Goal: Task Accomplishment & Management: Complete application form

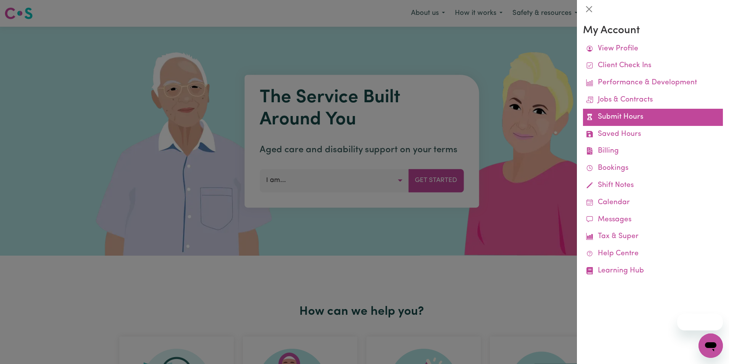
click at [611, 113] on link "Submit Hours" at bounding box center [653, 117] width 140 height 17
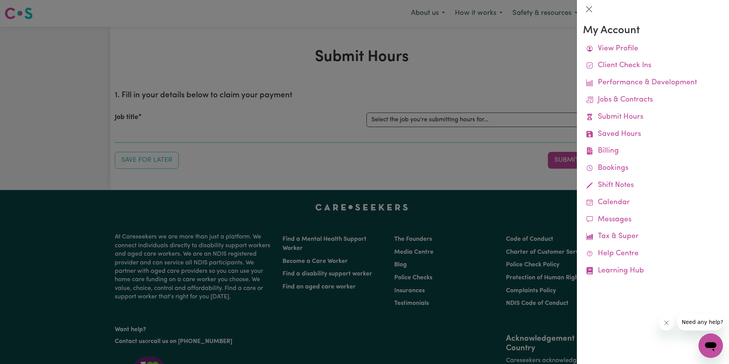
click at [408, 119] on div at bounding box center [364, 182] width 729 height 364
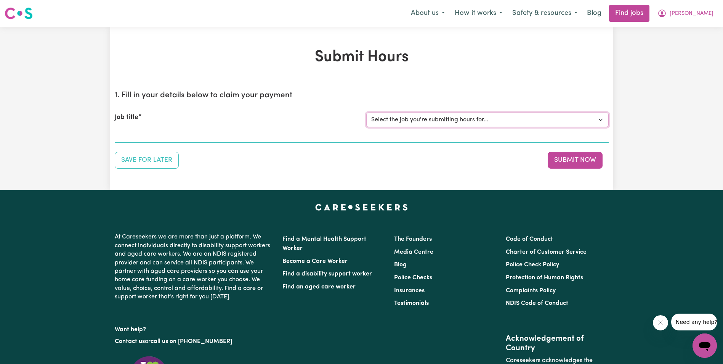
click at [408, 119] on select "Select the job you're submitting hours for... [[PERSON_NAME]] Support Worker in…" at bounding box center [487, 119] width 242 height 14
select select "11643"
click at [366, 112] on select "Select the job you're submitting hours for... [[PERSON_NAME]] Support Worker in…" at bounding box center [487, 119] width 242 height 14
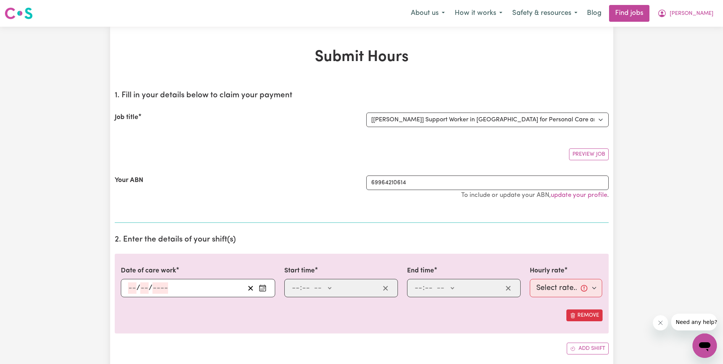
click at [133, 285] on input "number" at bounding box center [132, 287] width 8 height 11
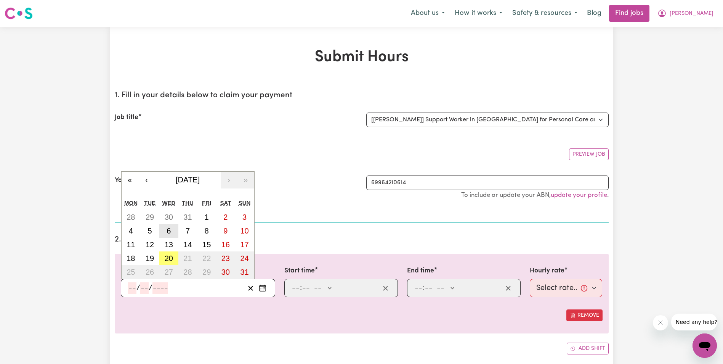
click at [170, 232] on abbr "6" at bounding box center [169, 230] width 4 height 8
type input "[DATE]"
type input "6"
type input "8"
type input "2025"
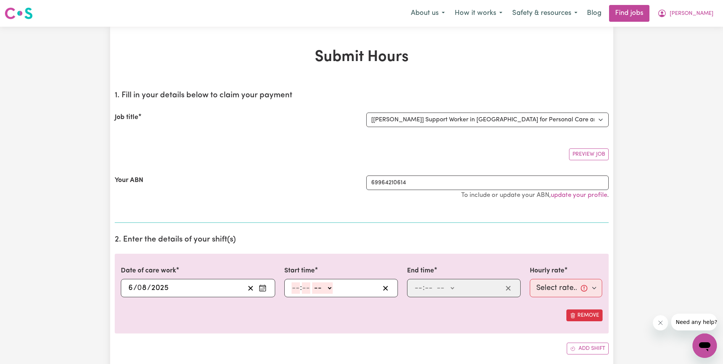
click at [296, 292] on input "number" at bounding box center [296, 287] width 8 height 11
type input "8"
type input "30"
click at [330, 288] on select "-- AM PM" at bounding box center [320, 287] width 21 height 11
select select "am"
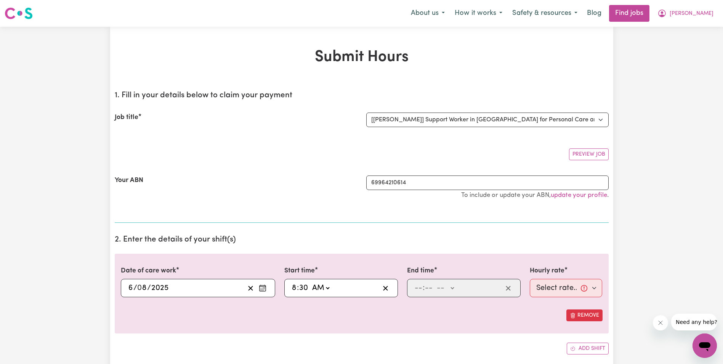
click at [310, 282] on select "-- AM PM" at bounding box center [320, 287] width 21 height 11
type input "08:30"
click at [421, 286] on input "number" at bounding box center [418, 287] width 8 height 11
type input "10"
type input "30"
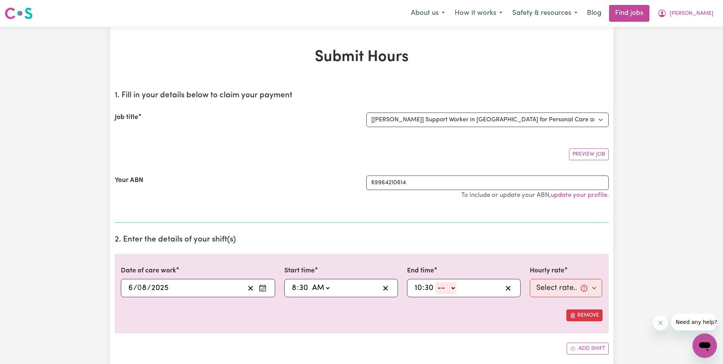
click at [455, 287] on select "-- AM PM" at bounding box center [446, 287] width 21 height 11
select select "am"
click at [436, 282] on select "-- AM PM" at bounding box center [446, 287] width 21 height 11
type input "10:30"
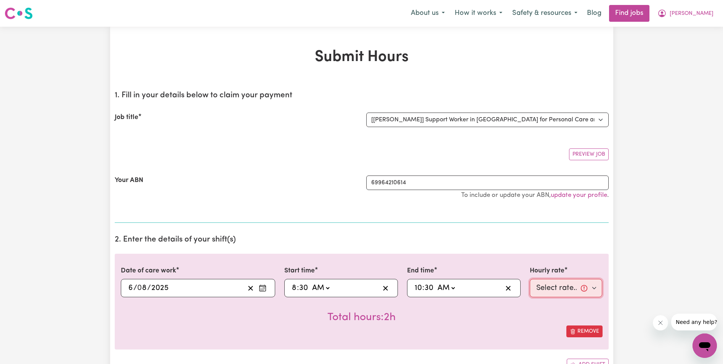
click at [562, 289] on select "Select rate... $63.00 (Weekday) $63.00 ([DATE]) $63.00 ([DATE])" at bounding box center [566, 288] width 73 height 18
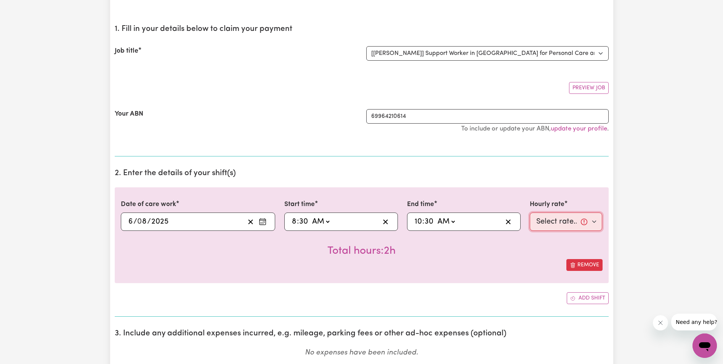
scroll to position [152, 0]
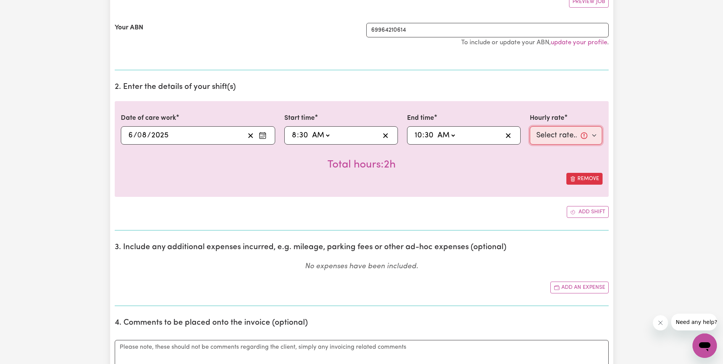
click at [595, 134] on select "Select rate... $63.00 (Weekday) $63.00 ([DATE]) $63.00 ([DATE])" at bounding box center [566, 135] width 73 height 18
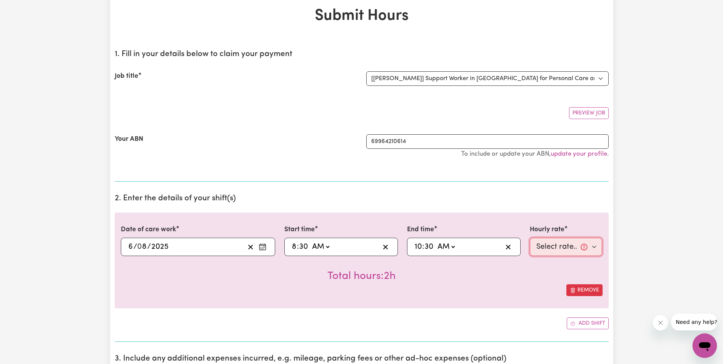
scroll to position [0, 0]
